Goal: Information Seeking & Learning: Understand process/instructions

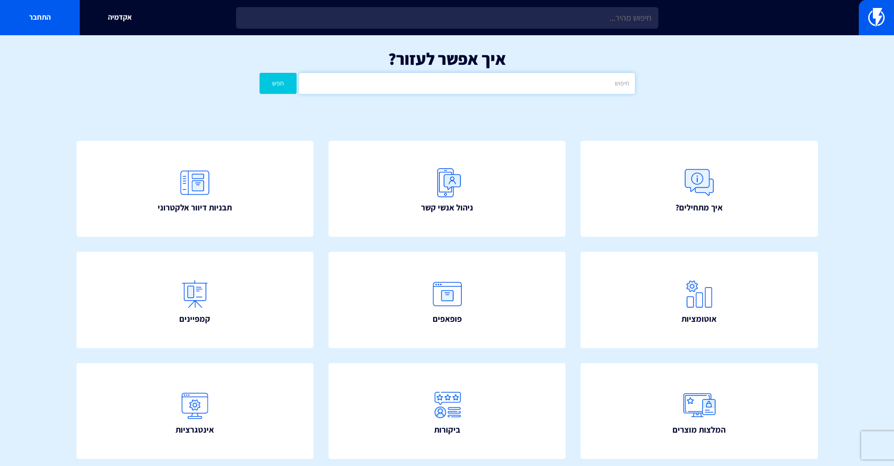
click at [529, 84] on input "text" at bounding box center [467, 83] width 336 height 21
click at [260, 73] on button "חפש" at bounding box center [279, 83] width 38 height 21
click at [546, 89] on input "2all" at bounding box center [467, 83] width 336 height 21
type input "קופונים"
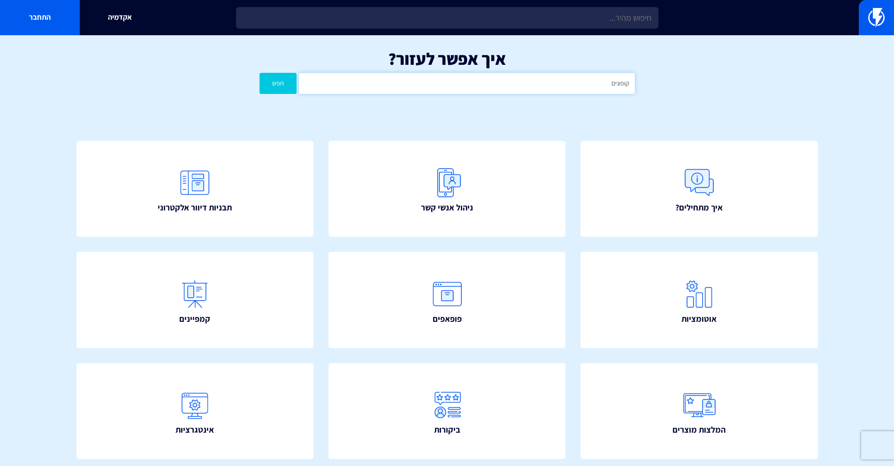
click at [260, 73] on button "חפש" at bounding box center [279, 83] width 38 height 21
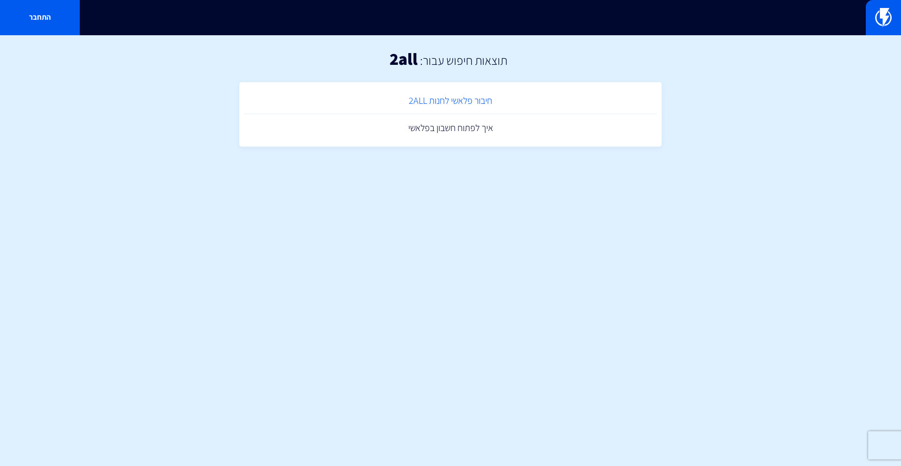
click at [477, 105] on link "חיבור פלאשי לחנות 2ALL" at bounding box center [450, 101] width 413 height 28
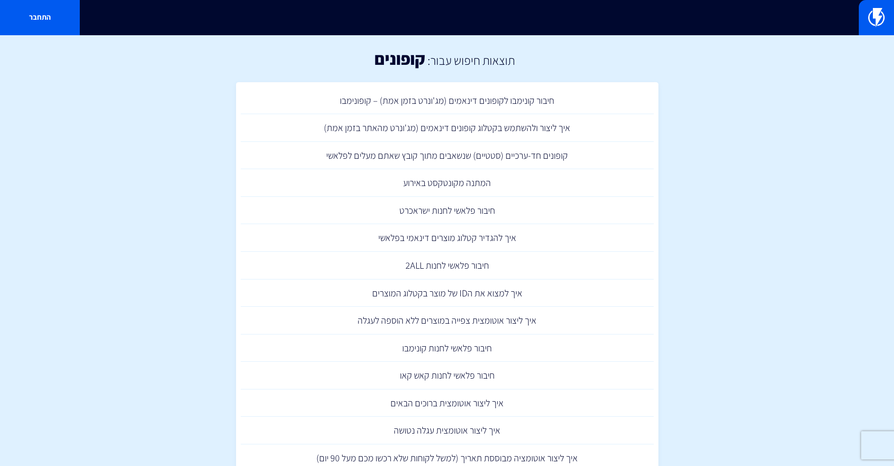
click at [711, 214] on section "תוצאות חיפוש עבור: קופונים חיבור קונימבו לקופונים דינאמים (מג'ונרט בזמן אמת) – …" at bounding box center [447, 308] width 894 height 547
drag, startPoint x: 422, startPoint y: 63, endPoint x: 354, endPoint y: 63, distance: 68.1
click at [354, 63] on div "תוצאות חיפוש עבור: קופונים" at bounding box center [447, 58] width 894 height 47
drag, startPoint x: 761, startPoint y: 159, endPoint x: 738, endPoint y: 146, distance: 26.5
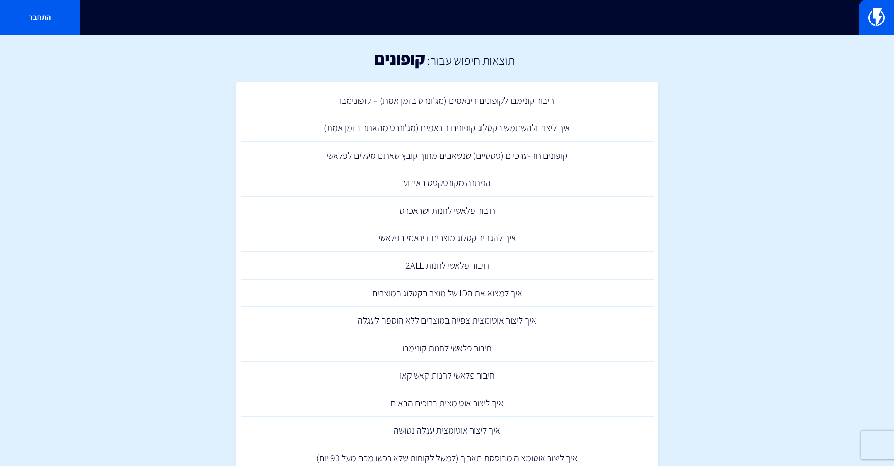
click at [756, 156] on section "תוצאות חיפוש עבור: קופונים חיבור קונימבו לקופונים דינאמים (מג'ונרט בזמן אמת) – …" at bounding box center [447, 308] width 894 height 547
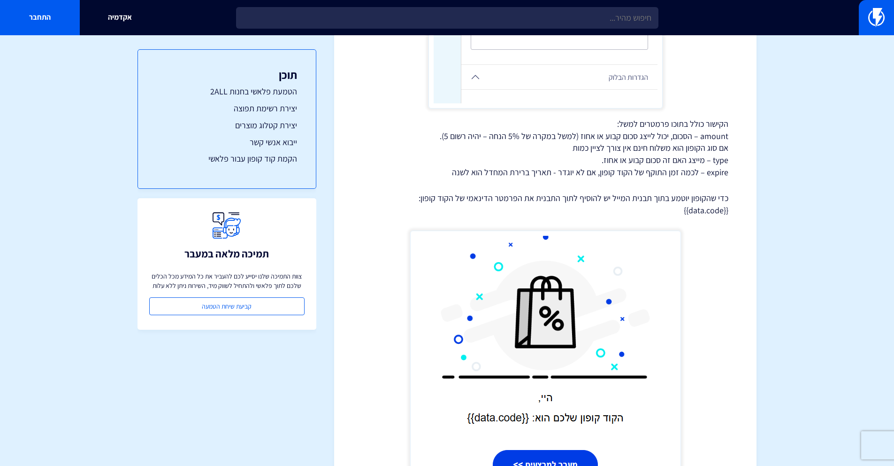
scroll to position [5544, 0]
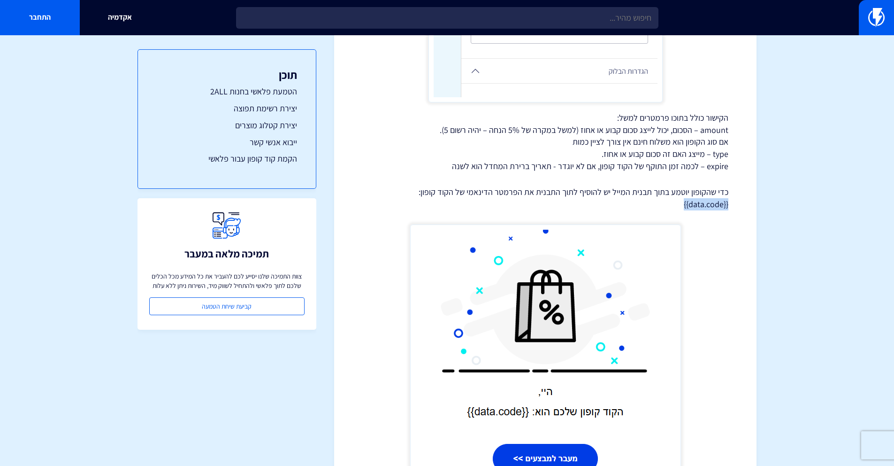
drag, startPoint x: 684, startPoint y: 206, endPoint x: 753, endPoint y: 210, distance: 69.1
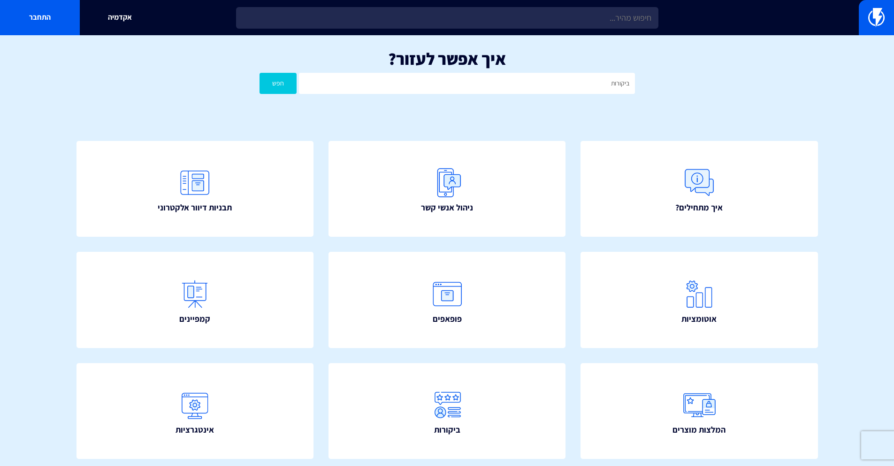
type input "ביקורות"
click at [260, 73] on button "חפש" at bounding box center [279, 83] width 38 height 21
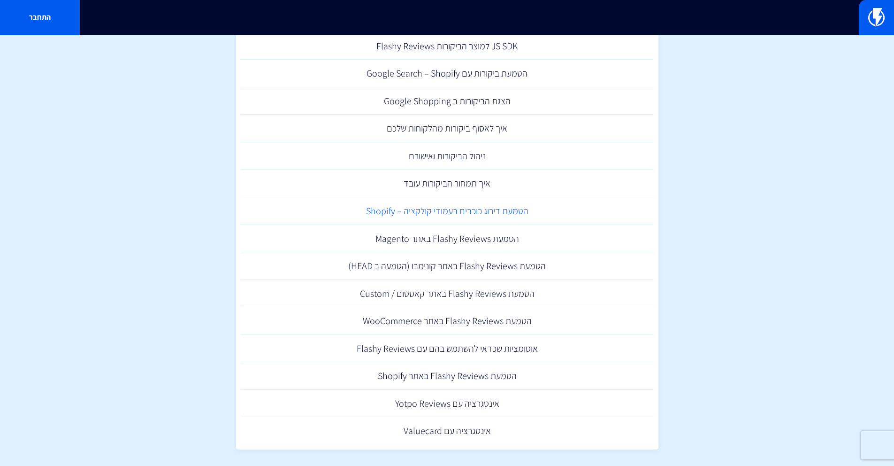
scroll to position [61, 0]
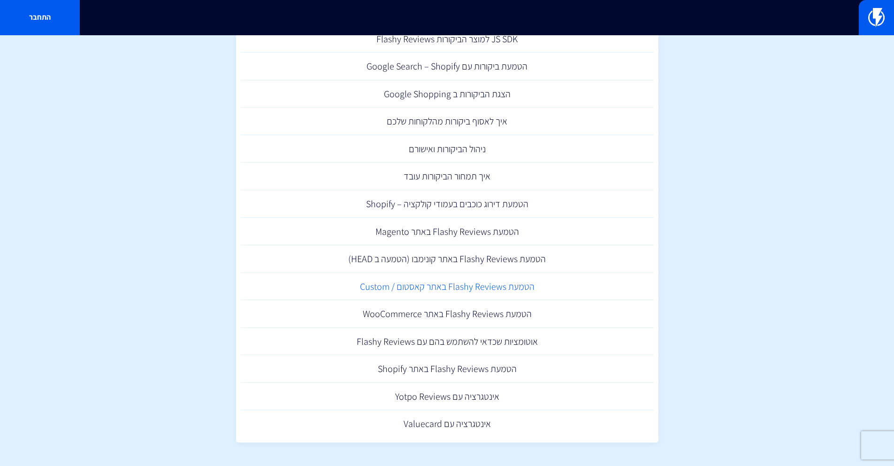
click at [512, 286] on link "הטמעת Flashy Reviews באתר קאסטום / Custom" at bounding box center [447, 287] width 413 height 28
click at [495, 369] on link "הטמעת Flashy Reviews באתר Shopify" at bounding box center [447, 369] width 413 height 28
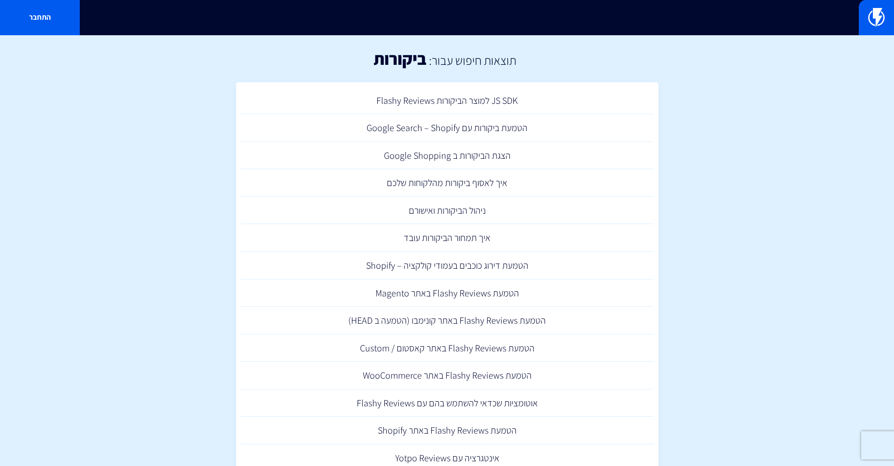
click at [770, 169] on section "תוצאות חיפוש עבור: ביקורות JS SDK למוצר הביקורות Flashy Reviews הטמעת ביקורות ע…" at bounding box center [447, 281] width 894 height 492
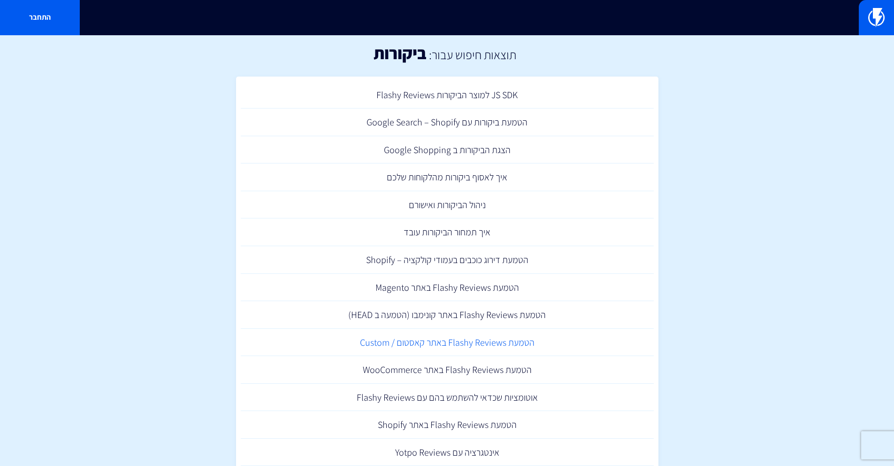
click at [513, 336] on link "הטמעת Flashy Reviews באתר קאסטום / Custom" at bounding box center [447, 343] width 413 height 28
click at [491, 145] on link "הצגת הביקורות ב Google Shopping" at bounding box center [447, 150] width 413 height 28
click at [520, 256] on link "הטמעת דירוג כוכבים בעמודי קולקציה – Shopify" at bounding box center [447, 260] width 413 height 28
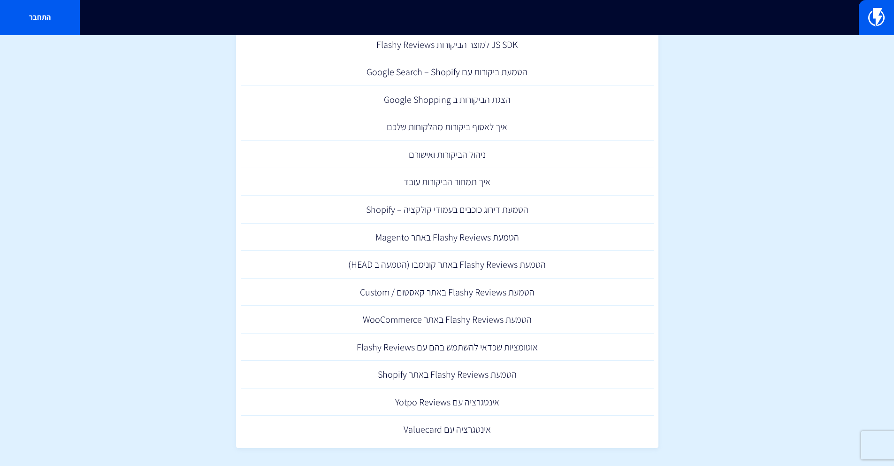
scroll to position [0, 0]
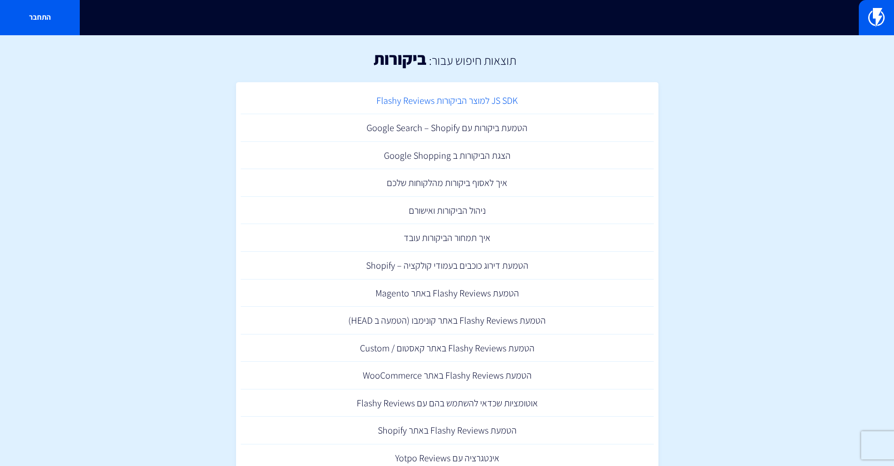
click at [511, 109] on link "JS SDK למוצר הביקורות Flashy Reviews" at bounding box center [447, 101] width 413 height 28
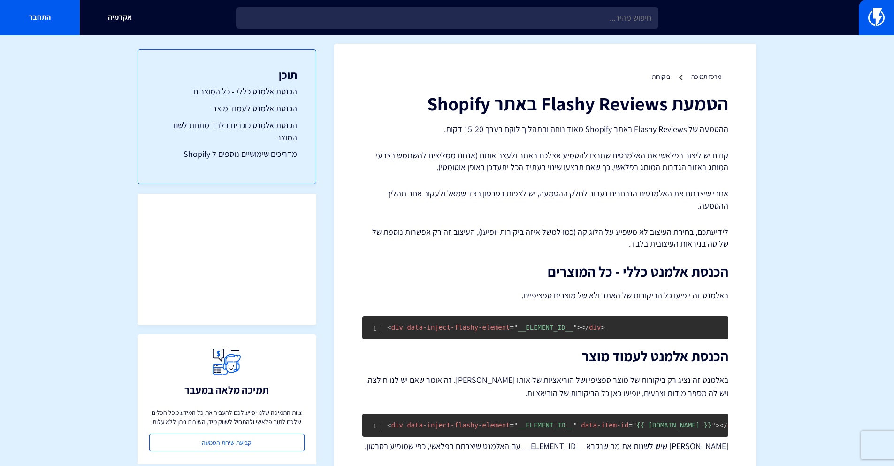
scroll to position [244, 0]
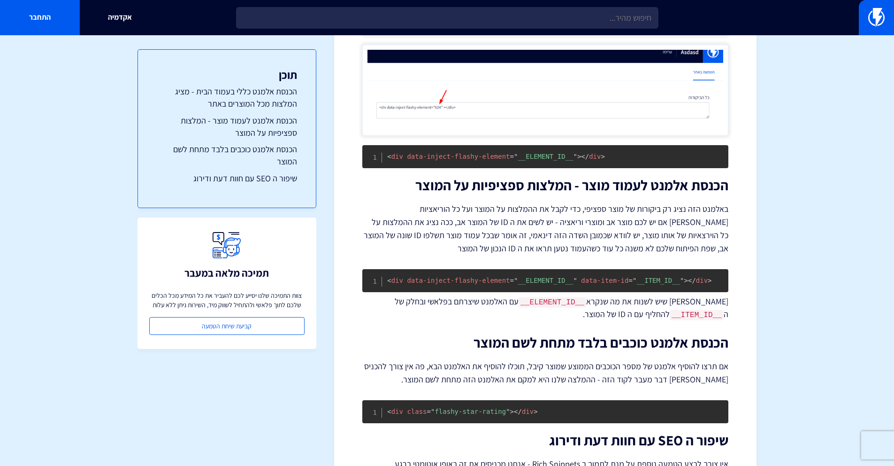
scroll to position [458, 0]
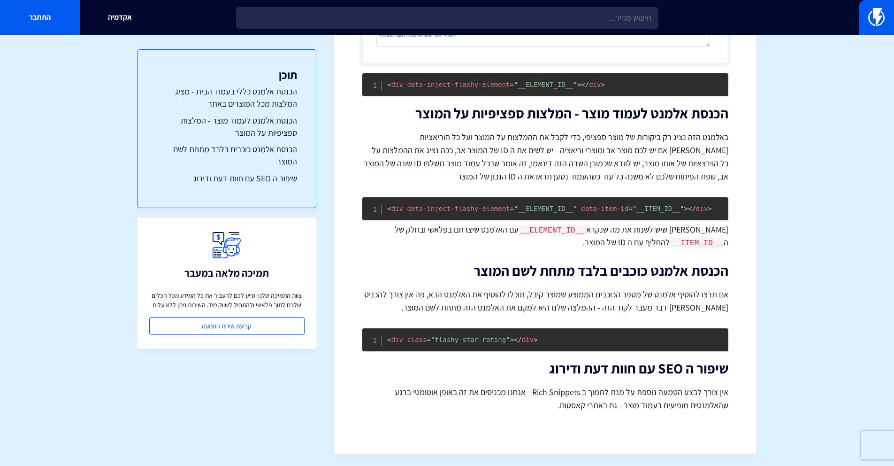
drag, startPoint x: 791, startPoint y: 272, endPoint x: 782, endPoint y: 271, distance: 9.0
click at [791, 272] on section "מרכז תמיכה ביקורות הטמעת Flashy Reviews באתר קאסטום / Custom ההטמעה של Flashy R…" at bounding box center [447, 22] width 894 height 891
click at [486, 340] on span "= " flashy-star-rating "" at bounding box center [468, 340] width 83 height 8
click at [704, 332] on span "Copy" at bounding box center [701, 335] width 11 height 7
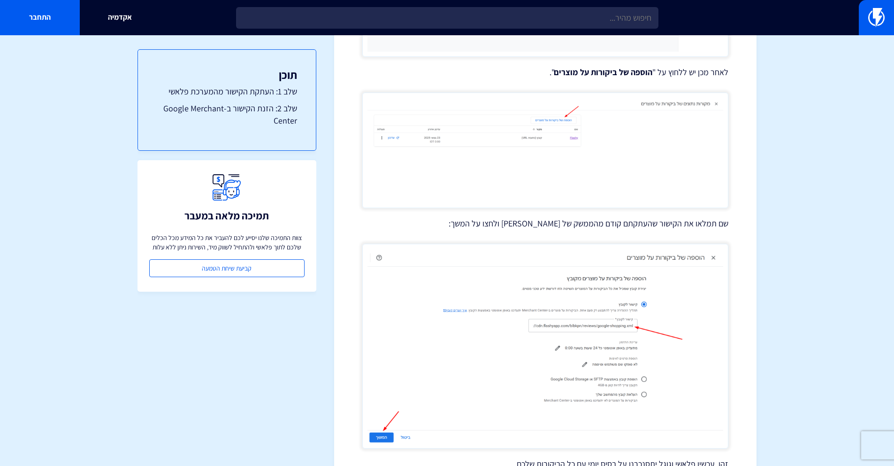
scroll to position [709, 0]
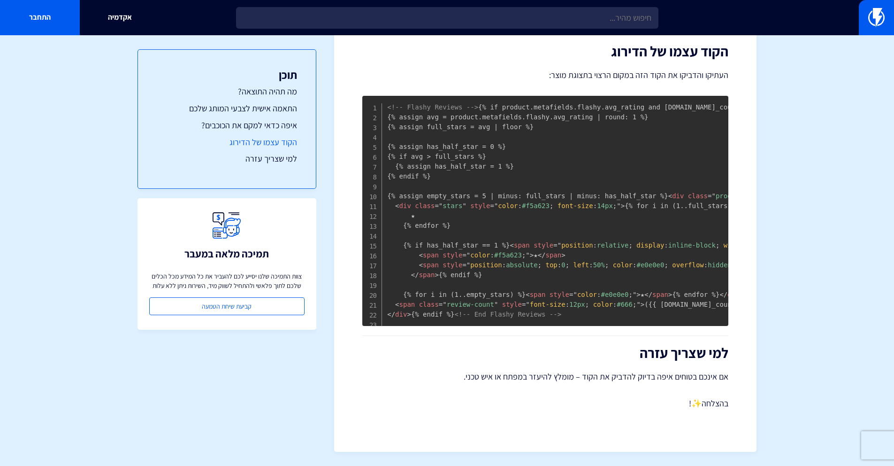
scroll to position [612, 0]
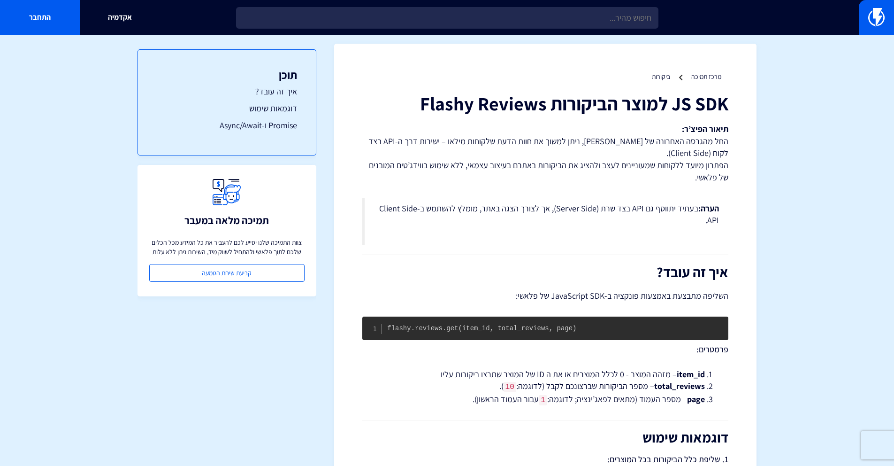
scroll to position [226, 0]
